Goal: Task Accomplishment & Management: Use online tool/utility

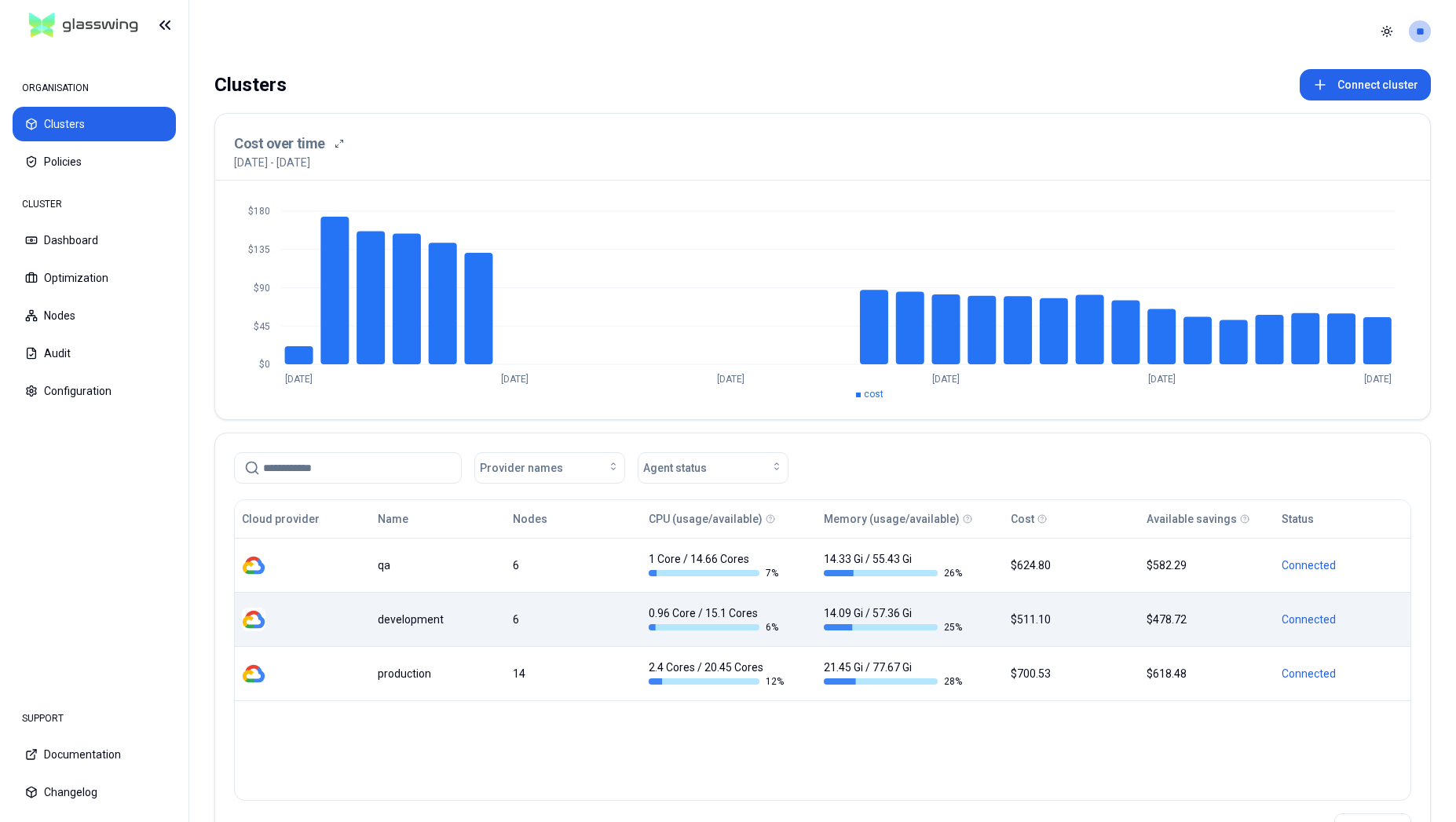
click at [409, 611] on div "development" at bounding box center [438, 619] width 121 height 16
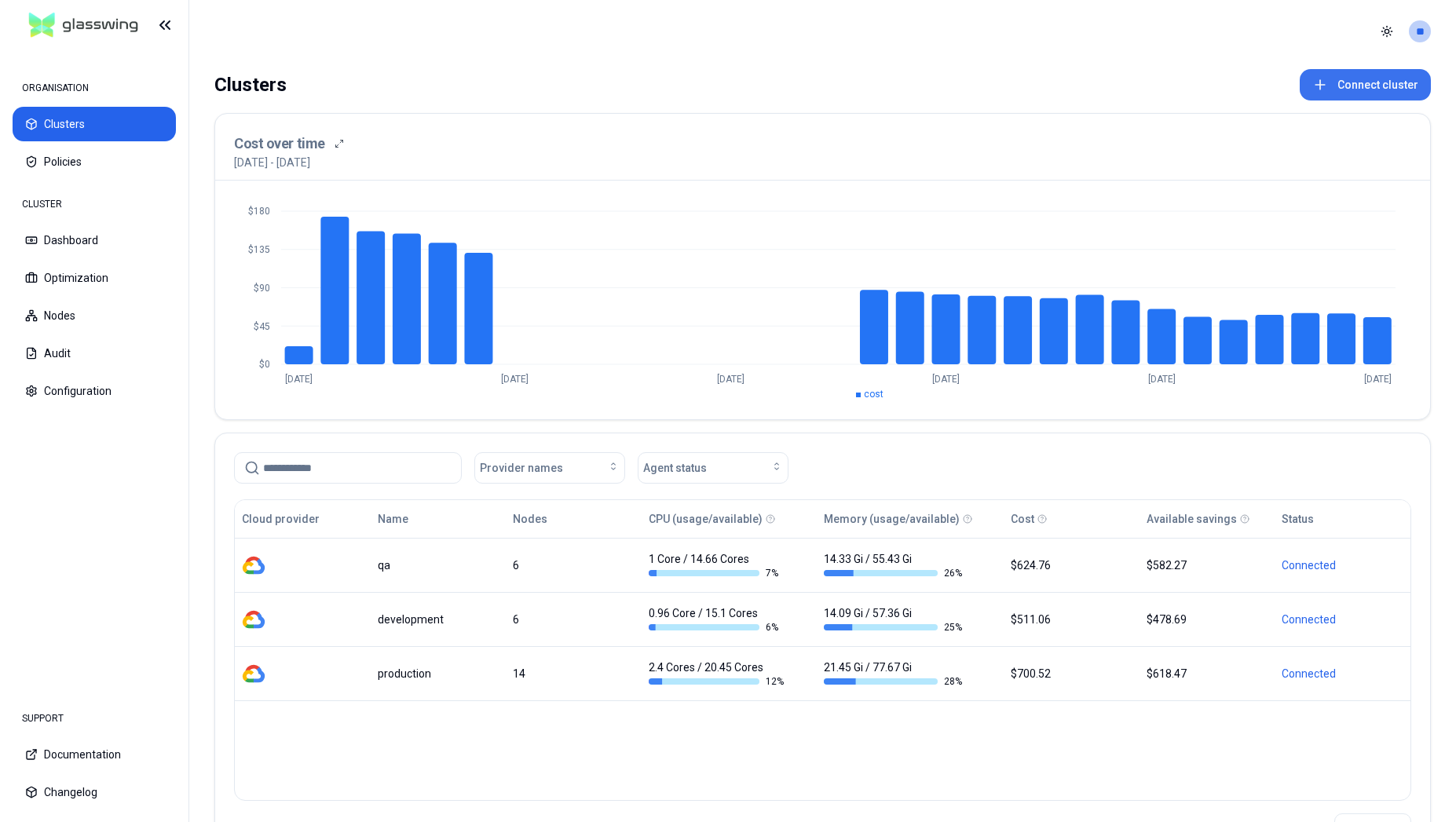
click at [1374, 79] on button "Connect cluster" at bounding box center [1365, 84] width 131 height 31
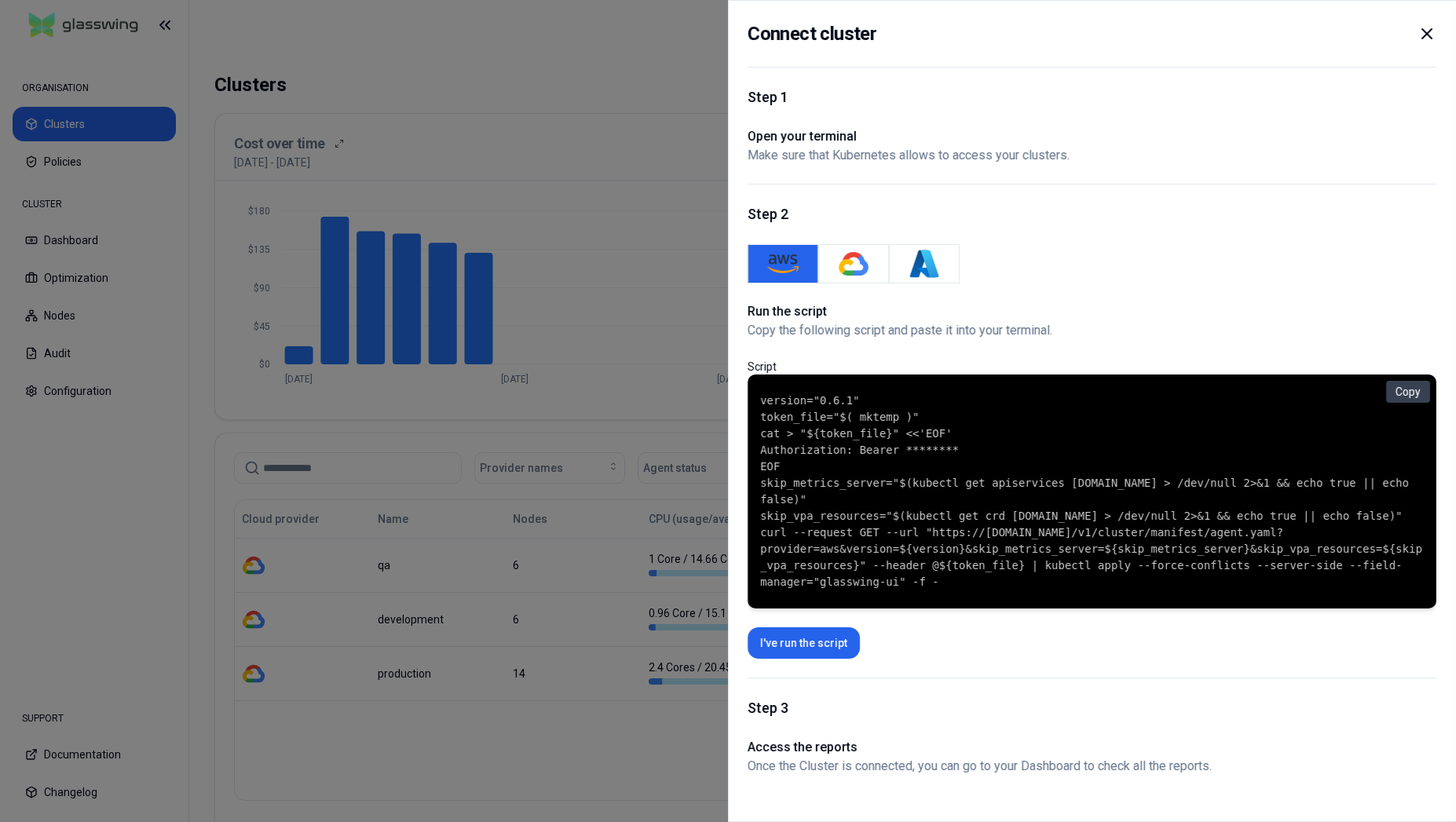
drag, startPoint x: 933, startPoint y: 594, endPoint x: 753, endPoint y: 389, distance: 272.8
click at [753, 389] on div "version="0.6.1" token_file="$( mktemp )" cat > "${token_file}" <<'EOF' Authoriz…" at bounding box center [1091, 492] width 689 height 234
copy code "version="0.6.1" token_file="$( mktemp )" cat > "${token_file}" <<'EOF' Authoriz…"
click at [868, 262] on img "GKE" at bounding box center [853, 263] width 31 height 31
click at [1405, 381] on button "Copy" at bounding box center [1408, 392] width 44 height 22
